Goal: Task Accomplishment & Management: Use online tool/utility

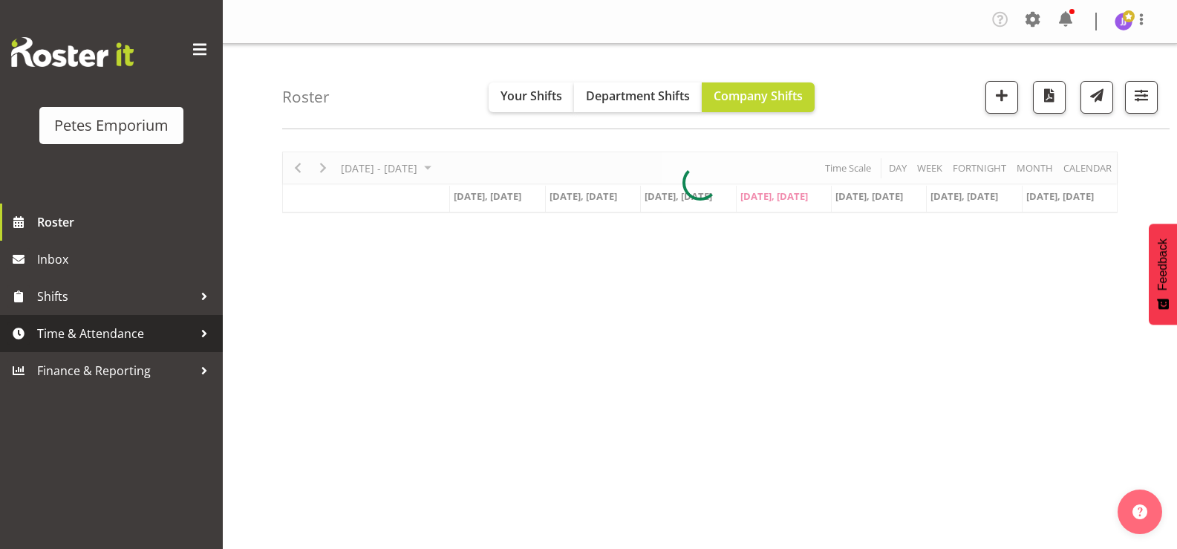
click at [116, 326] on span "Time & Attendance" at bounding box center [115, 333] width 156 height 22
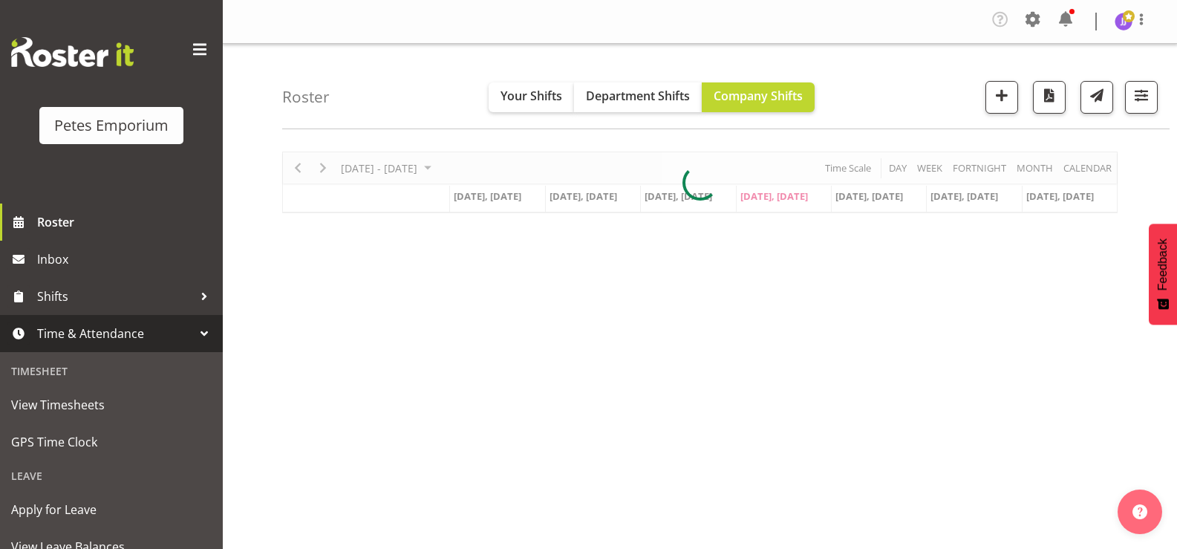
scroll to position [131, 0]
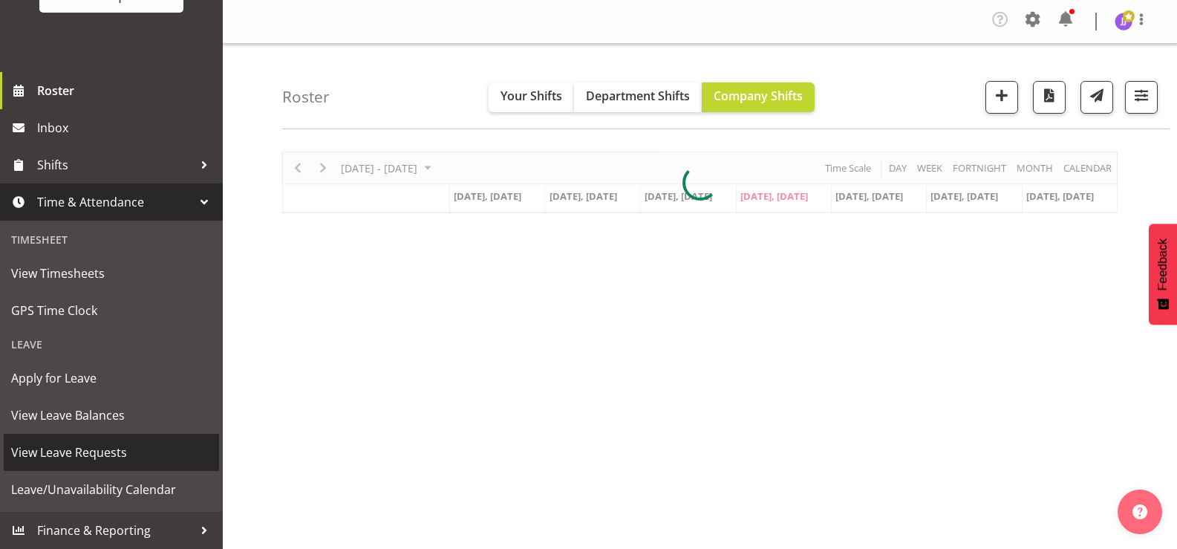
click at [121, 451] on span "View Leave Requests" at bounding box center [111, 452] width 200 height 22
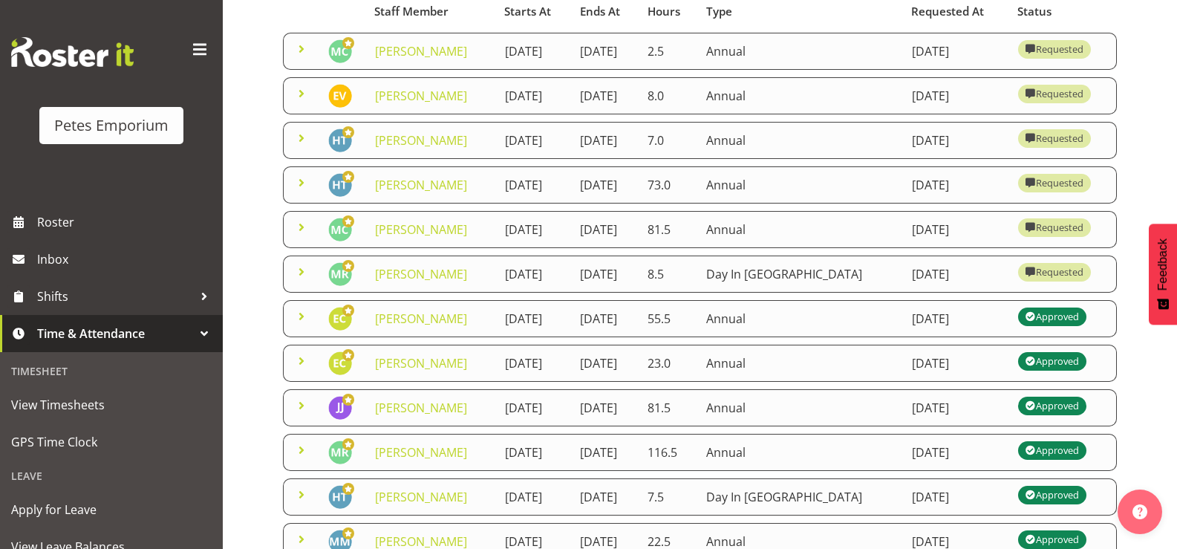
scroll to position [148, 0]
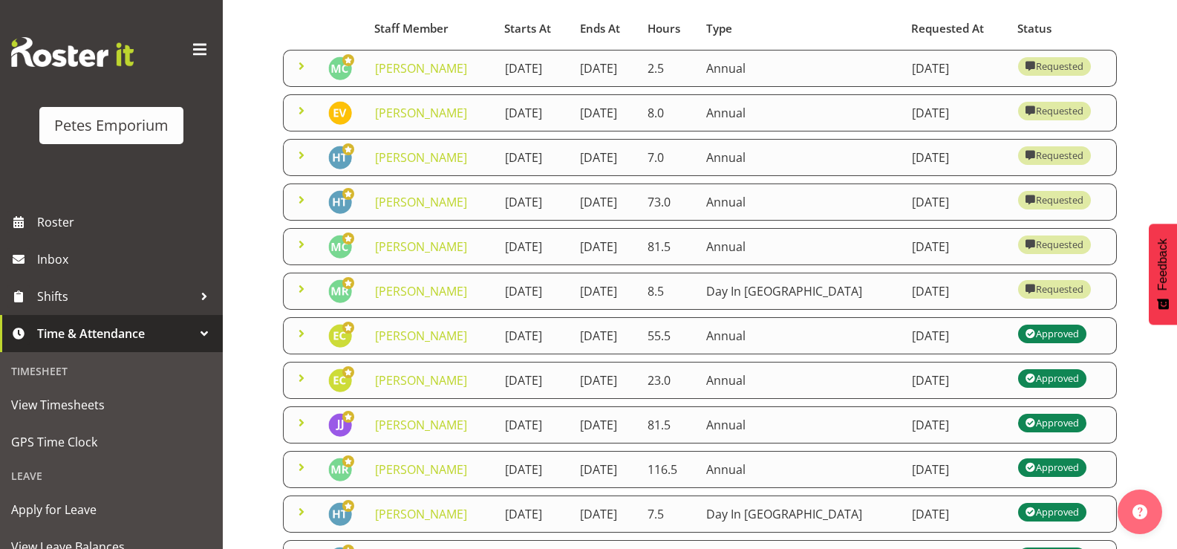
click at [295, 298] on span at bounding box center [302, 289] width 18 height 18
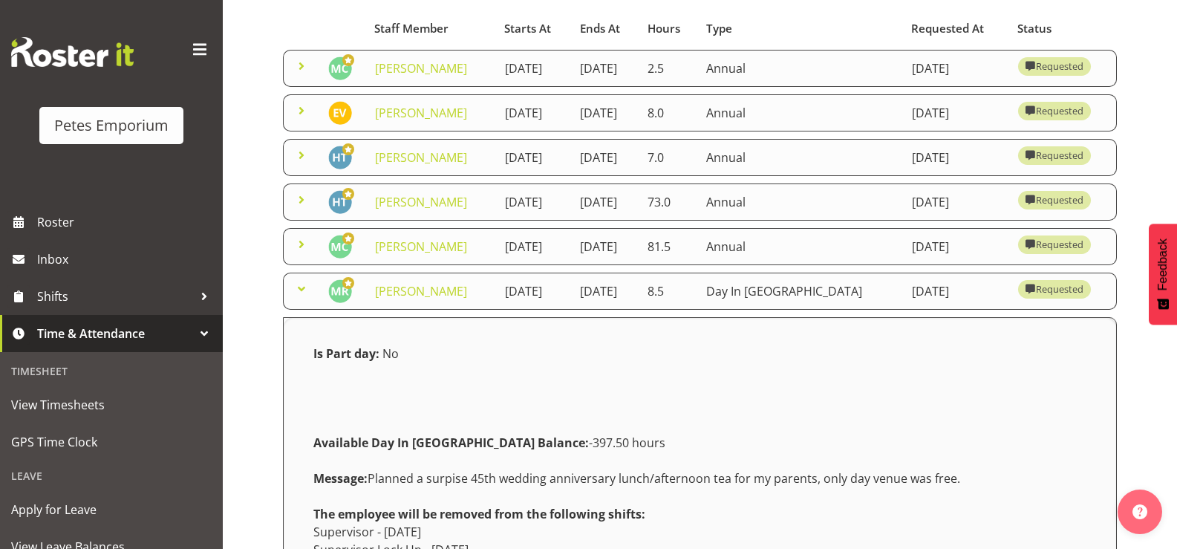
click at [295, 298] on span at bounding box center [302, 289] width 18 height 18
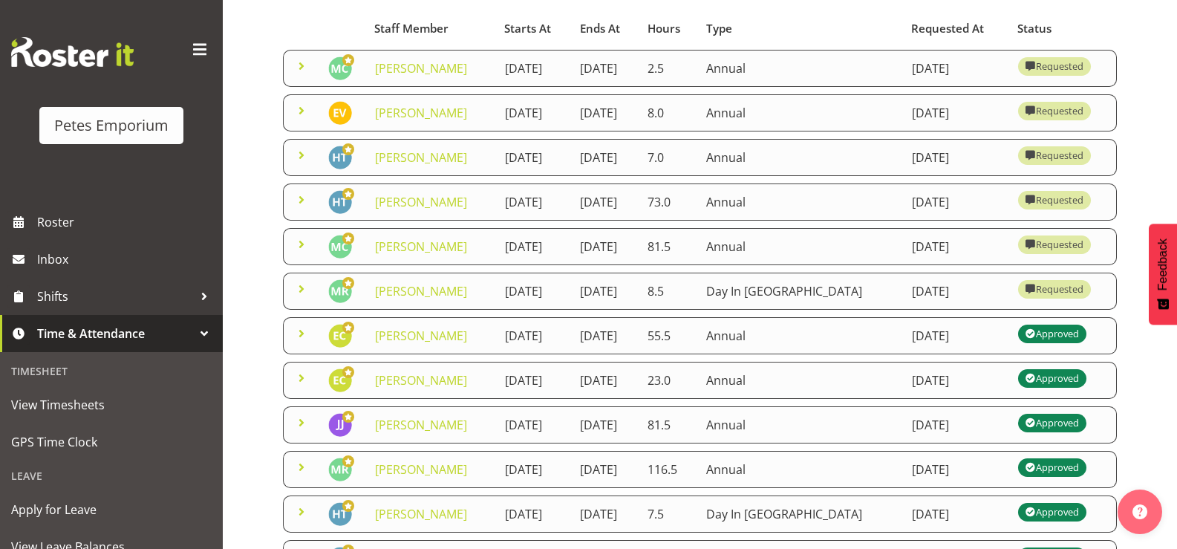
click at [255, 238] on div "Leave Requests Search Search for a particular employee Status All Approved Requ…" at bounding box center [700, 345] width 954 height 900
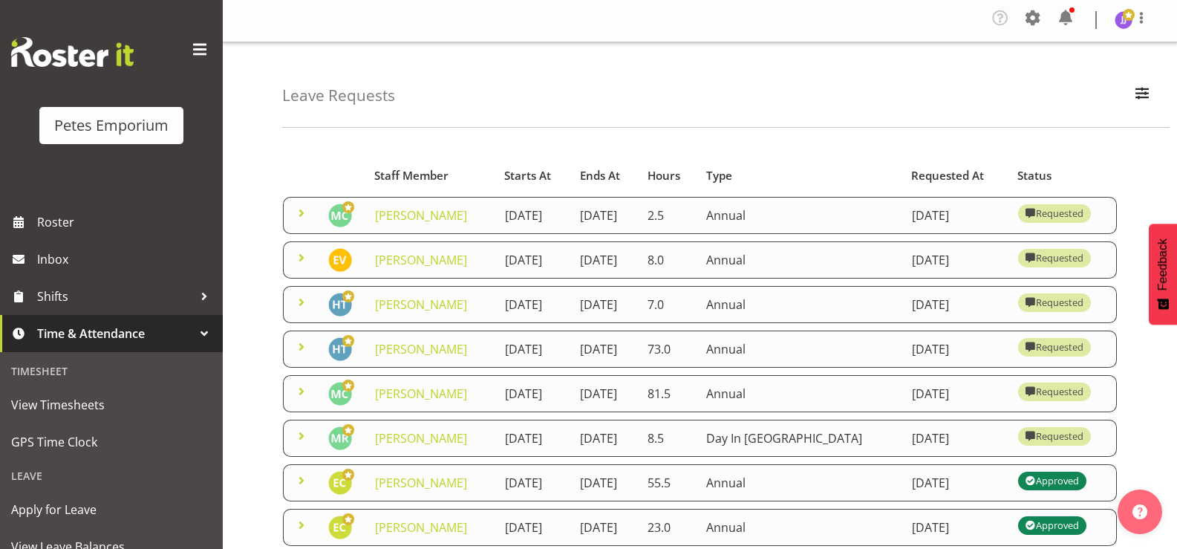
scroll to position [0, 0]
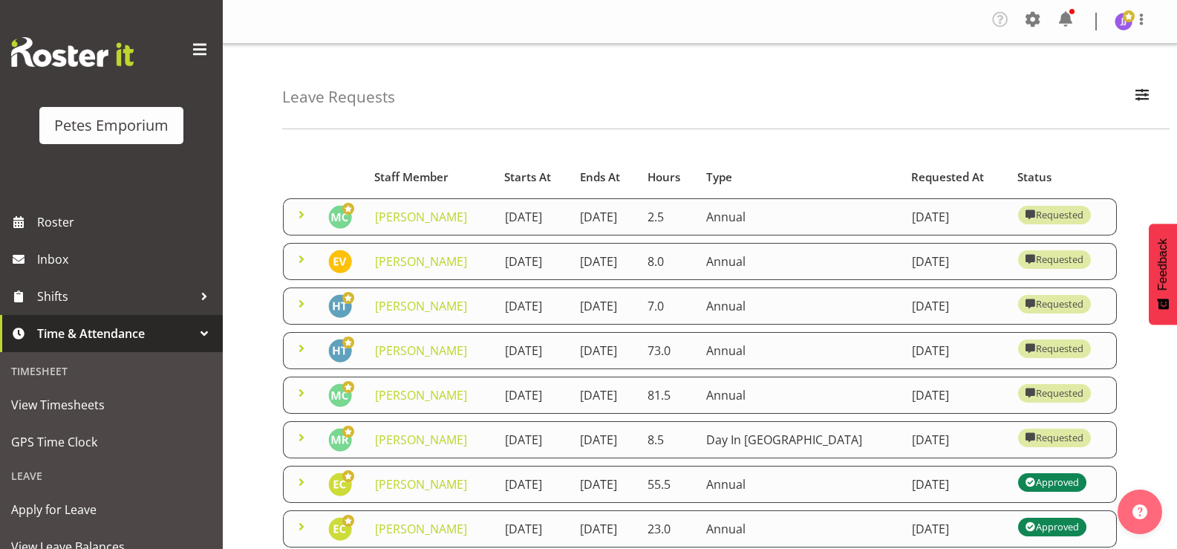
click at [300, 265] on span at bounding box center [302, 259] width 18 height 18
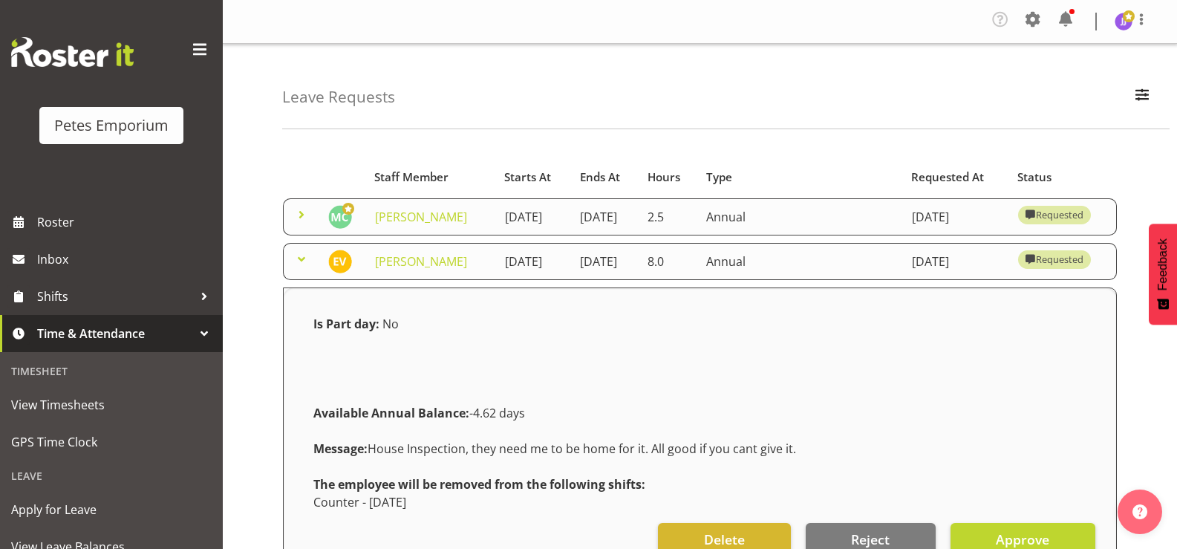
click at [300, 265] on span at bounding box center [302, 259] width 18 height 18
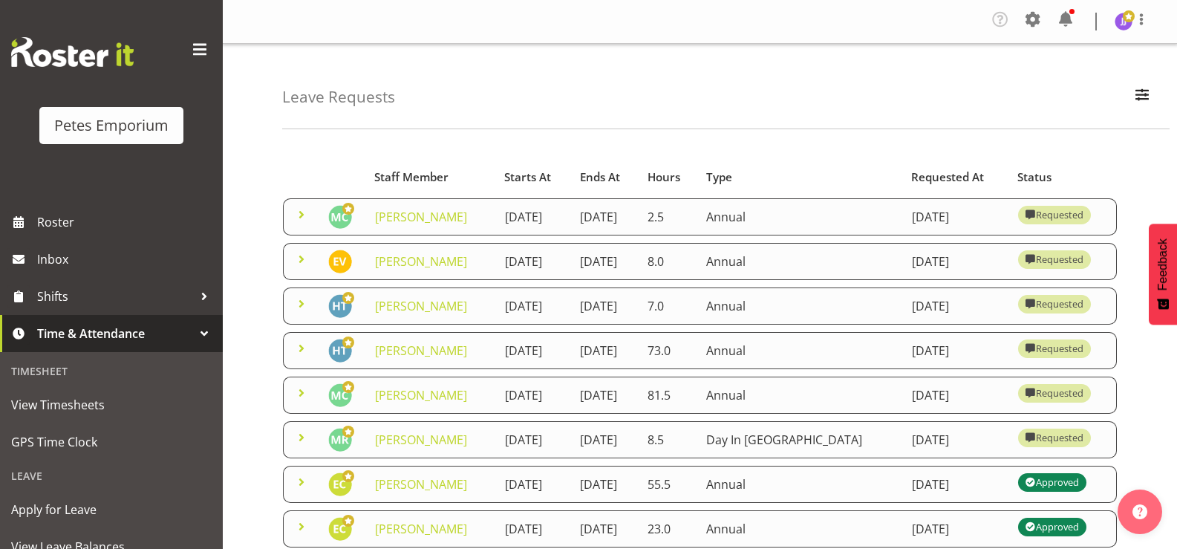
click at [295, 215] on span at bounding box center [302, 215] width 18 height 18
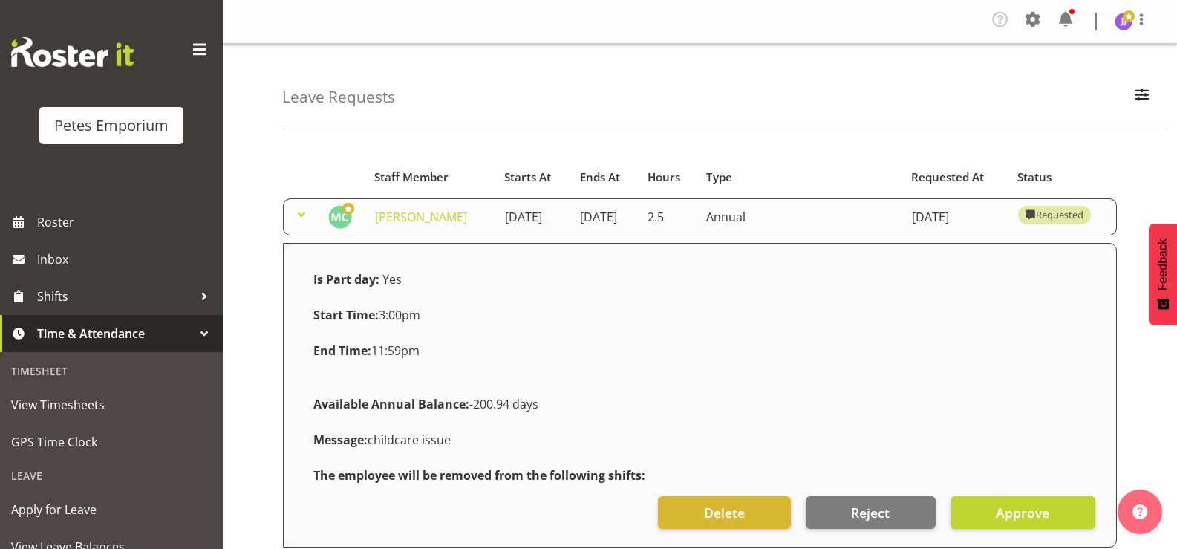
click at [295, 215] on span at bounding box center [302, 215] width 18 height 18
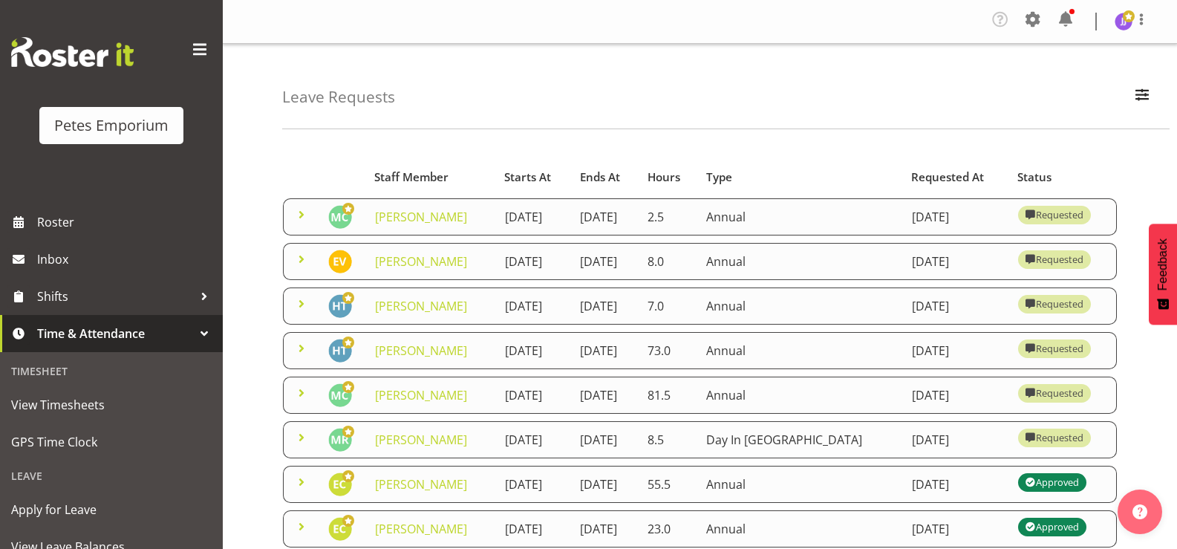
click at [295, 215] on span at bounding box center [302, 215] width 18 height 18
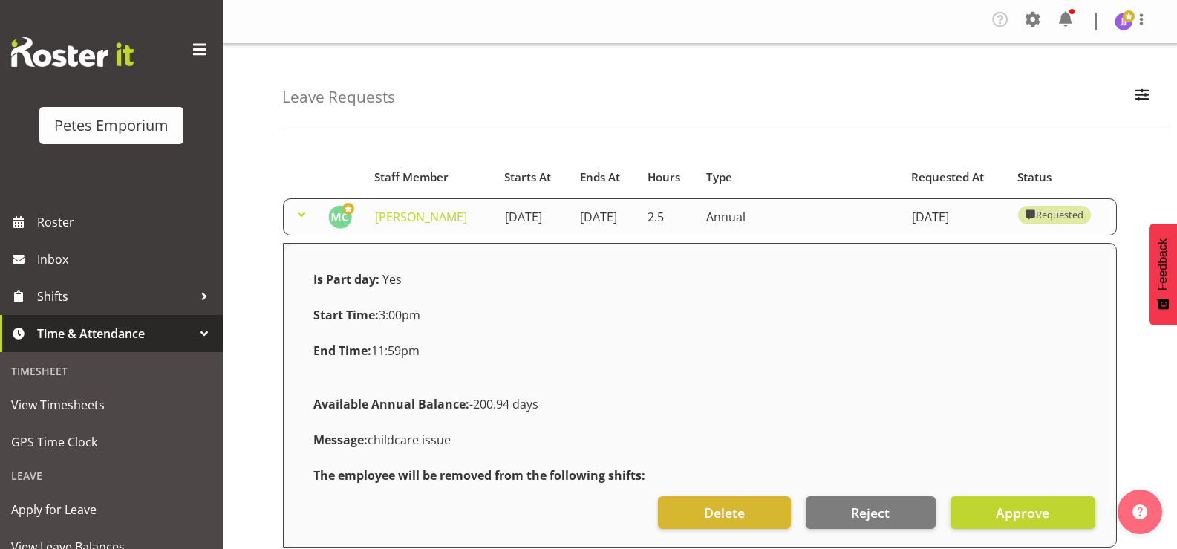
click at [295, 215] on span at bounding box center [302, 215] width 18 height 18
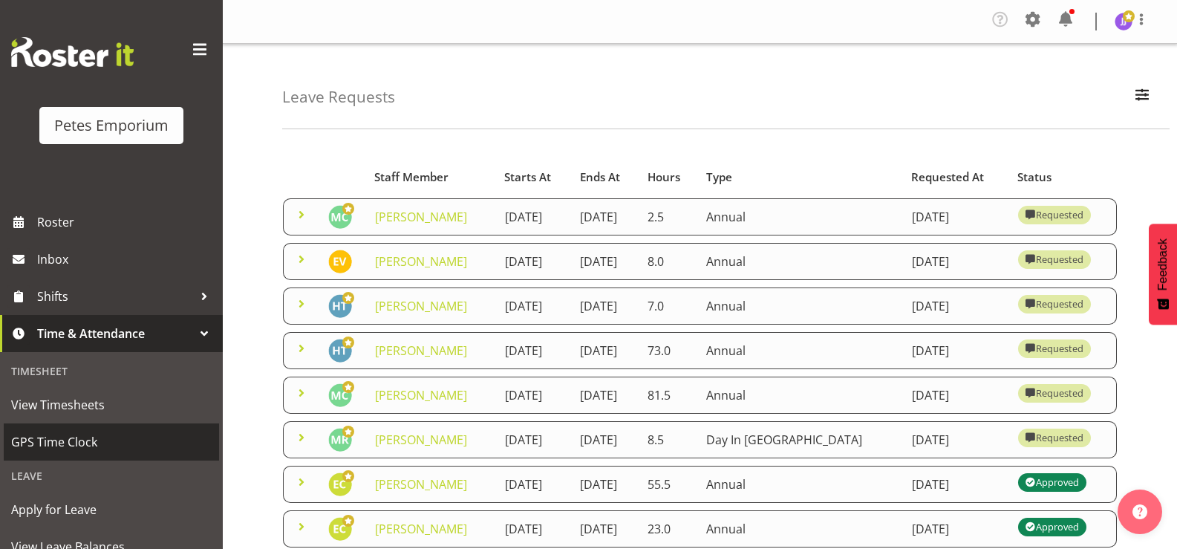
click at [73, 443] on span "GPS Time Clock" at bounding box center [111, 442] width 200 height 22
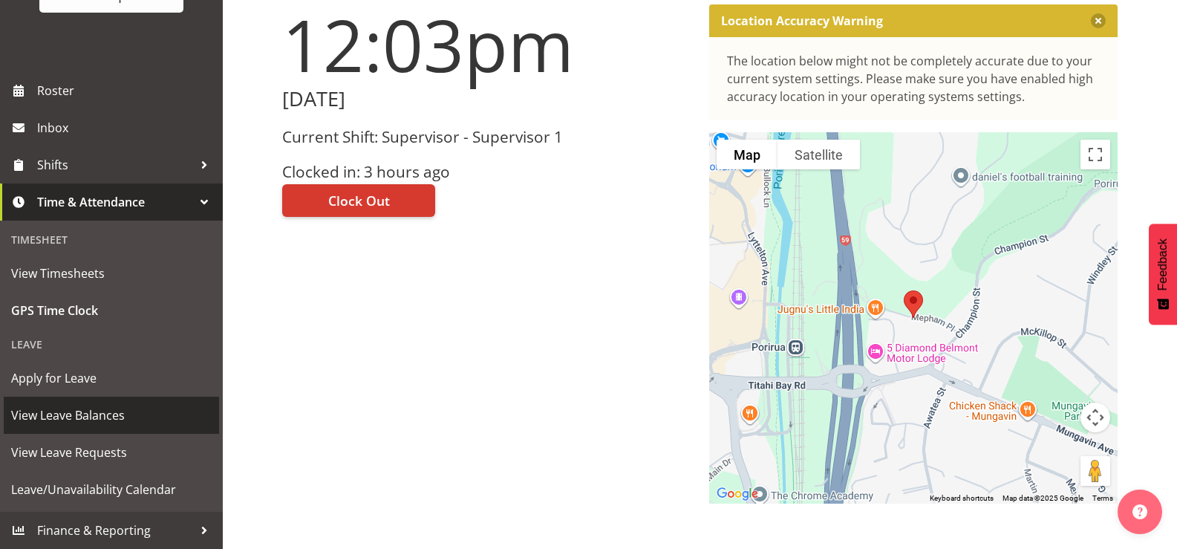
scroll to position [181, 0]
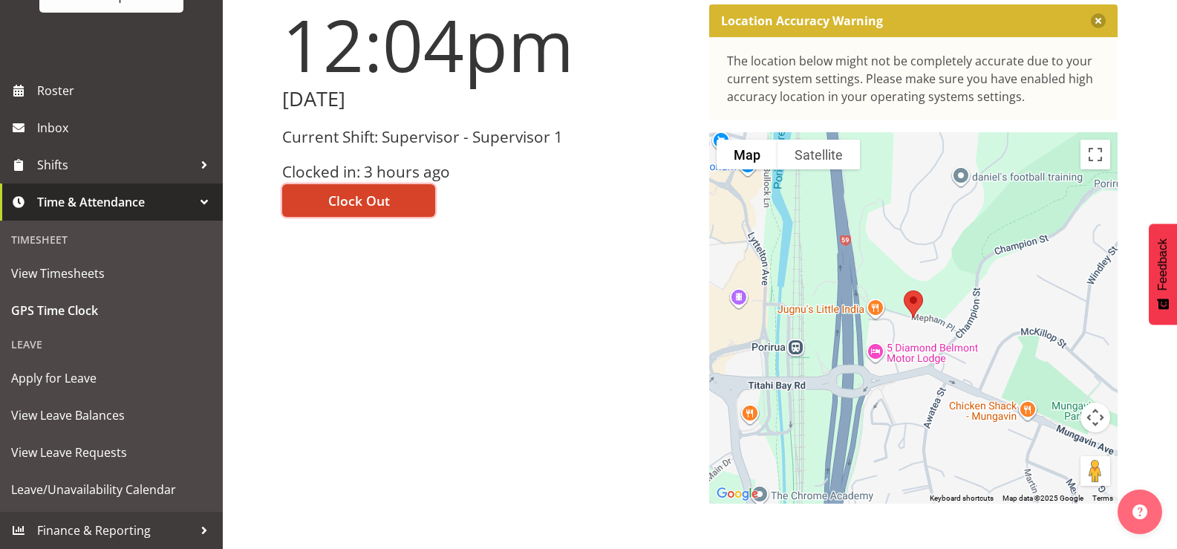
click at [382, 196] on span "Clock Out" at bounding box center [359, 200] width 62 height 19
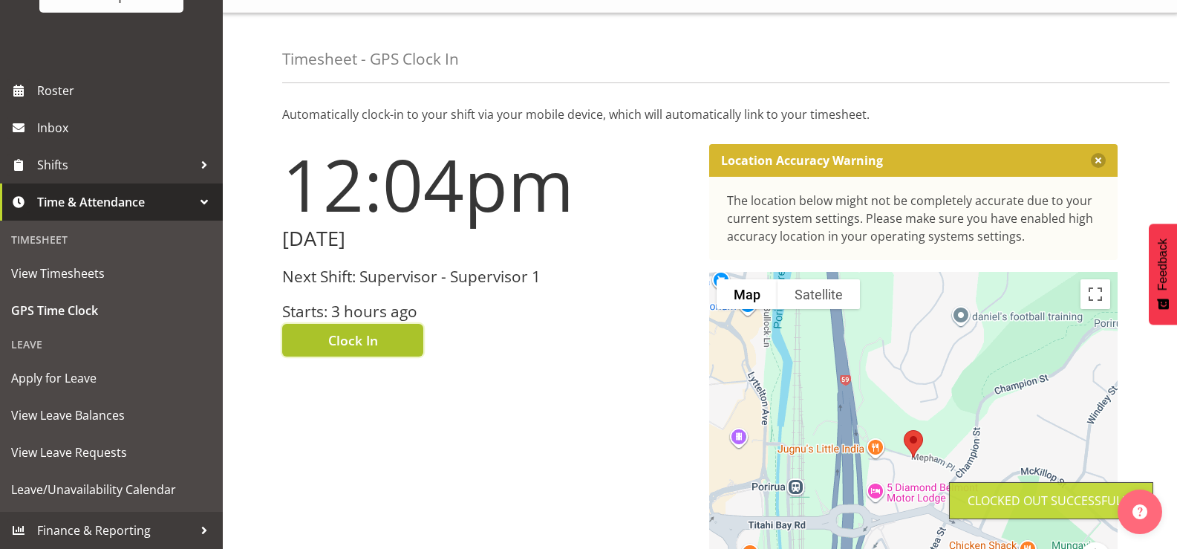
scroll to position [0, 0]
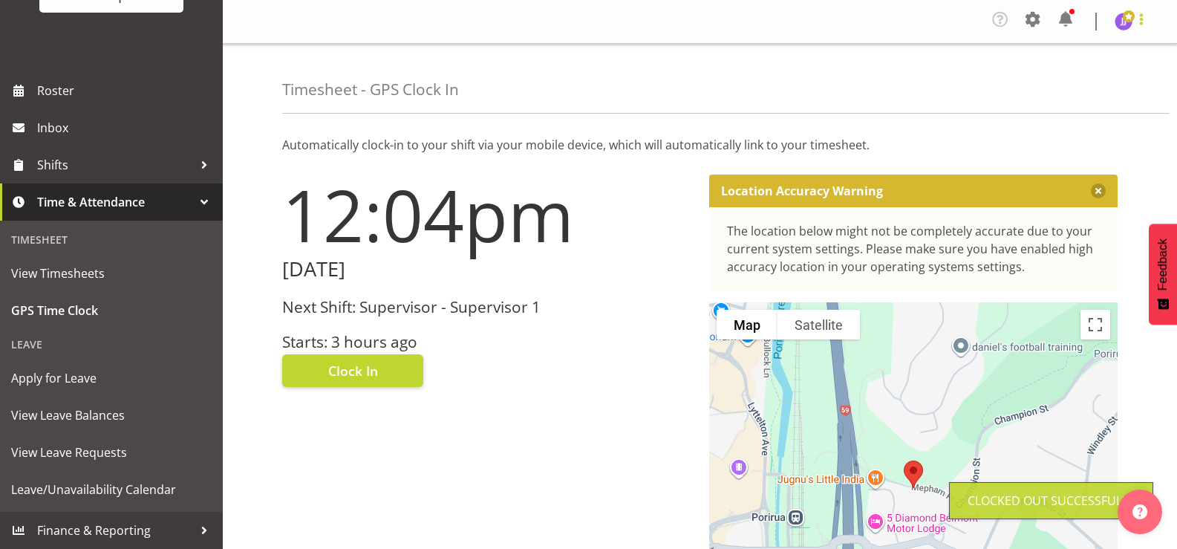
click at [1136, 15] on span at bounding box center [1141, 19] width 18 height 18
click at [1084, 76] on link "Log Out" at bounding box center [1078, 81] width 143 height 27
